Goal: Participate in discussion: Engage in conversation with other users on a specific topic

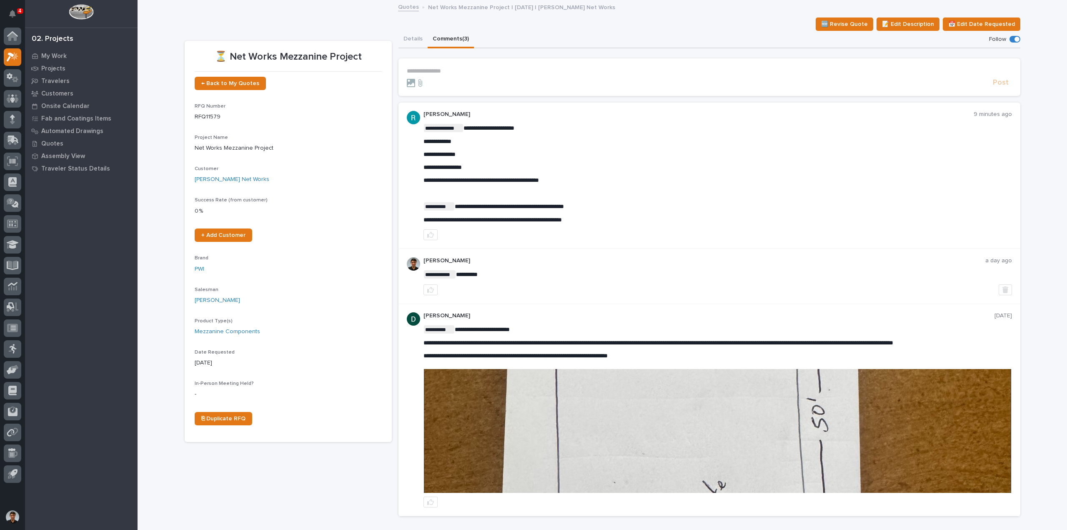
click at [437, 69] on p "**********" at bounding box center [709, 71] width 605 height 7
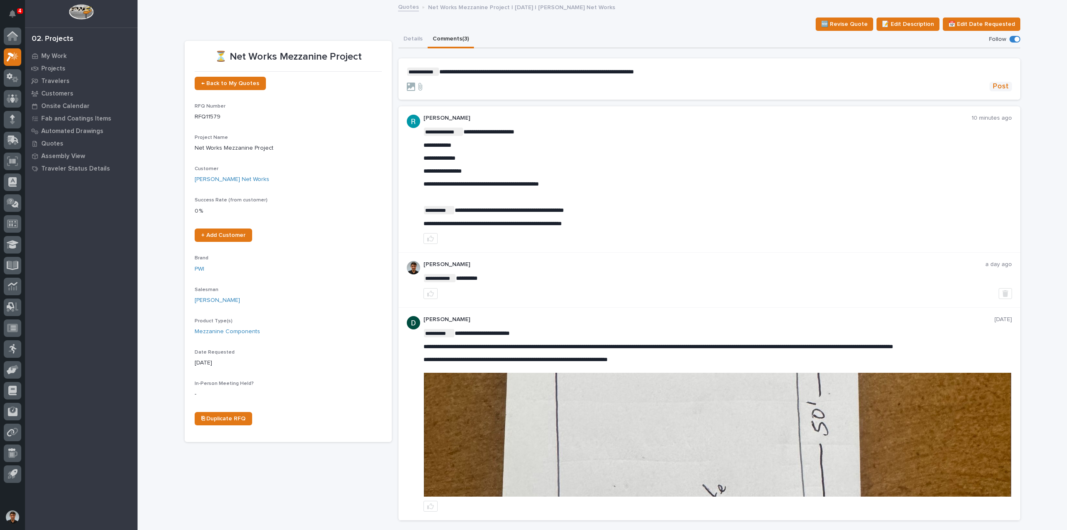
click at [1004, 89] on span "Post" at bounding box center [1001, 87] width 16 height 10
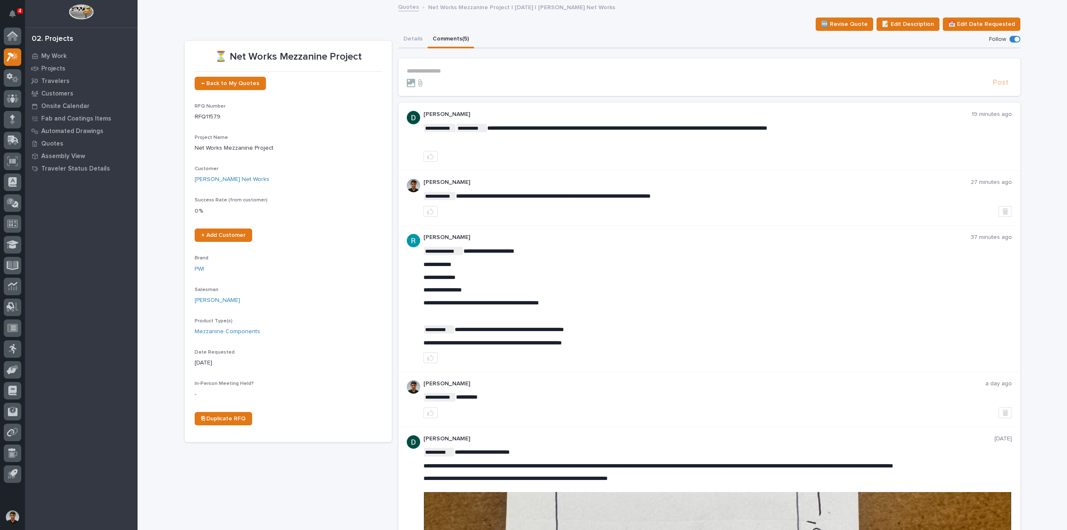
click at [431, 72] on p "**********" at bounding box center [709, 71] width 605 height 7
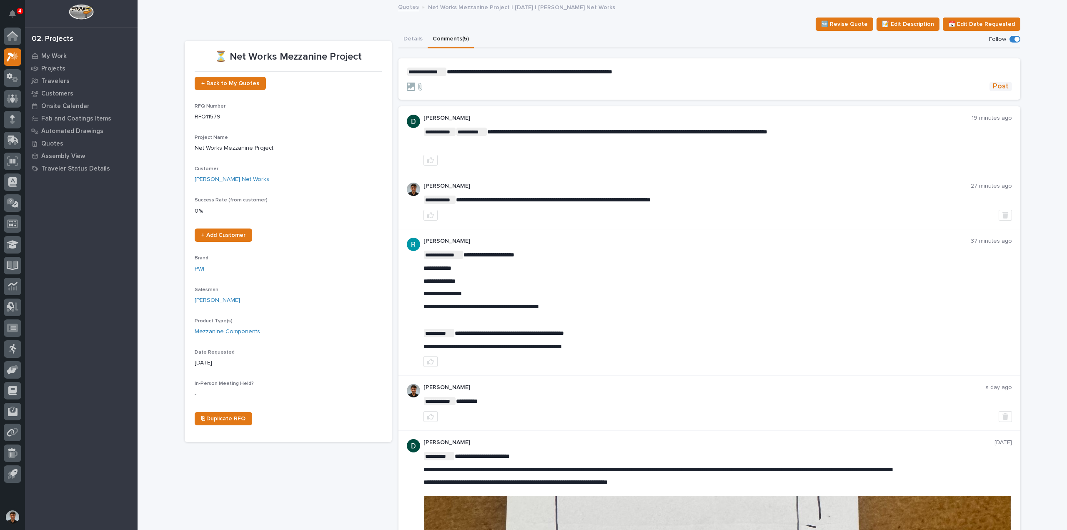
click at [1003, 89] on span "Post" at bounding box center [1001, 87] width 16 height 10
